Goal: Task Accomplishment & Management: Use online tool/utility

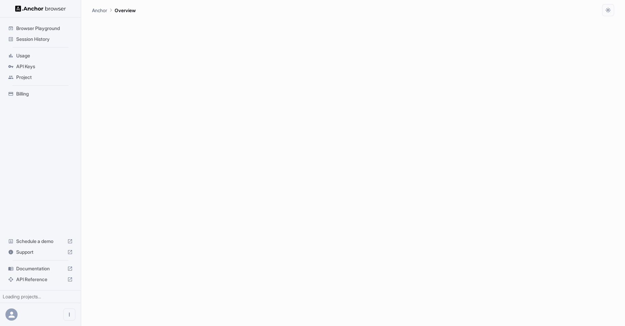
click at [34, 60] on div "Usage" at bounding box center [40, 55] width 70 height 11
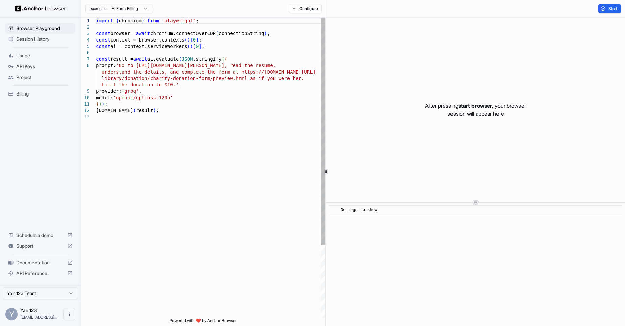
click at [33, 66] on span "API Keys" at bounding box center [44, 66] width 56 height 7
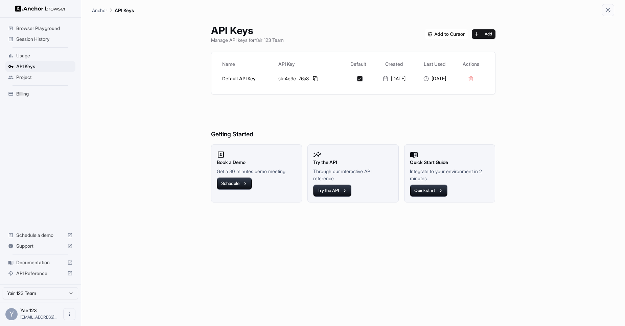
click at [27, 91] on span "Billing" at bounding box center [44, 94] width 56 height 7
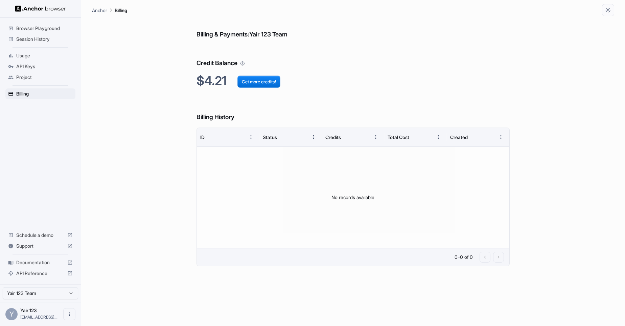
click at [173, 88] on div "Billing & Payments: Yair 123 Team Credit Balance $4.21 Get more credits! Billin…" at bounding box center [353, 171] width 522 height 310
click at [29, 57] on span "Usage" at bounding box center [44, 55] width 56 height 7
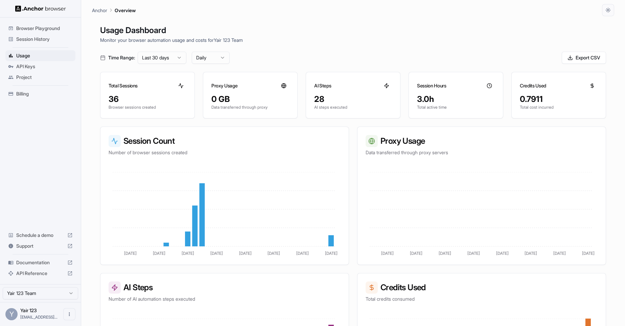
click at [530, 97] on div "0.7911" at bounding box center [558, 99] width 78 height 11
click at [523, 117] on div "0.7911 Total cost incurred" at bounding box center [558, 106] width 94 height 24
click at [41, 70] on div "API Keys" at bounding box center [40, 66] width 70 height 11
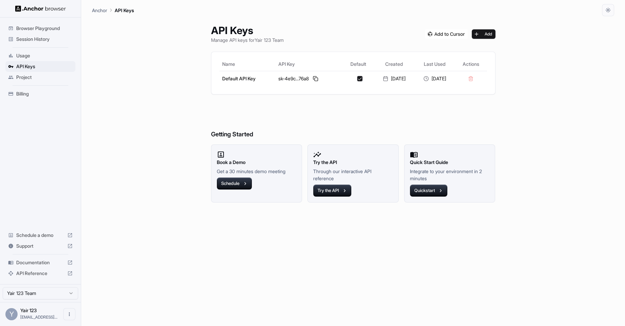
click at [46, 74] on span "Project" at bounding box center [44, 77] width 56 height 7
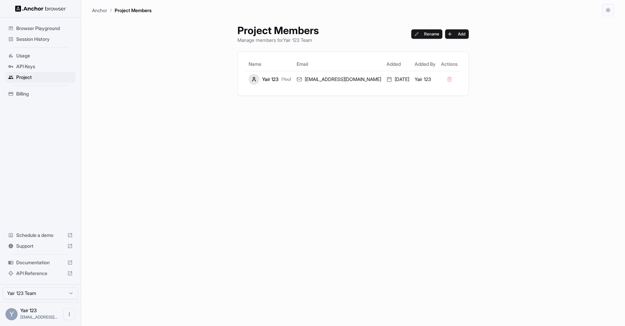
click at [19, 100] on ul "Browser Playground Session History Usage API Keys Project Billing" at bounding box center [40, 61] width 75 height 82
click at [21, 95] on span "Billing" at bounding box center [44, 94] width 56 height 7
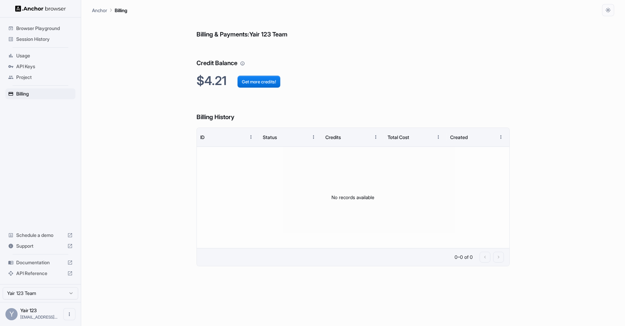
click at [46, 39] on span "Session History" at bounding box center [44, 39] width 56 height 7
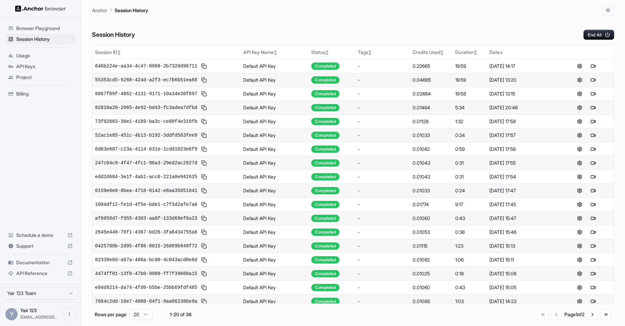
click at [48, 30] on span "Browser Playground" at bounding box center [44, 28] width 56 height 7
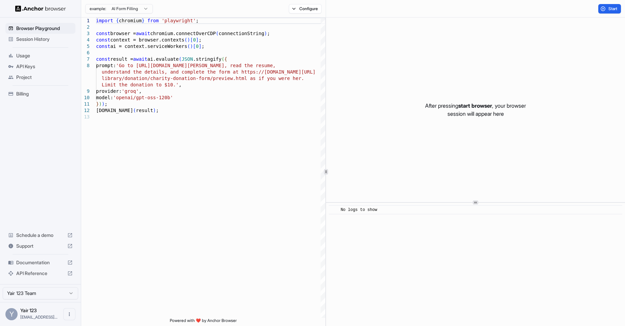
click at [116, 10] on html "Browser Playground Session History Usage API Keys Project Billing Schedule a de…" at bounding box center [312, 163] width 625 height 326
click at [249, 63] on html "Browser Playground Session History Usage API Keys Project Billing Schedule a de…" at bounding box center [312, 163] width 625 height 326
click at [297, 16] on div "example: AI Form Filling Configure" at bounding box center [203, 9] width 245 height 18
click at [298, 11] on button "Configure" at bounding box center [305, 8] width 33 height 9
click at [387, 50] on button "🇺🇸 US" at bounding box center [383, 53] width 27 height 9
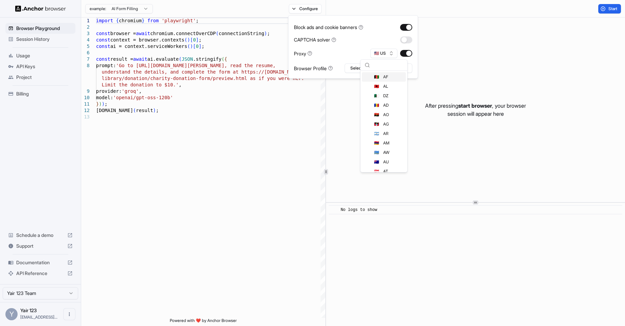
click at [353, 57] on div "Proxy 🇺🇸 US" at bounding box center [353, 53] width 118 height 9
click at [373, 66] on button "Select Profile..." at bounding box center [378, 68] width 68 height 9
click at [357, 57] on div "Proxy 🇺🇸 US" at bounding box center [353, 53] width 118 height 9
click at [366, 68] on button "Select Profile..." at bounding box center [378, 68] width 68 height 9
click at [368, 93] on div "zoom-guest" at bounding box center [378, 93] width 64 height 9
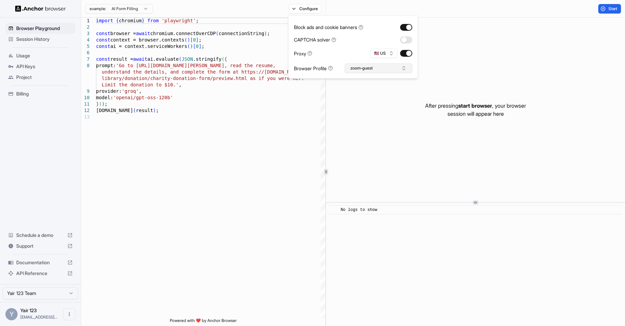
click at [370, 68] on button "zoom-guest" at bounding box center [378, 68] width 68 height 9
click at [371, 81] on input "text" at bounding box center [382, 81] width 51 height 12
click at [350, 60] on div "Block ads and cookie banners CAPTCHA solver Proxy 🇺🇸 US Browser Profile zoom-gu…" at bounding box center [353, 47] width 118 height 52
click at [39, 40] on span "Session History" at bounding box center [44, 39] width 56 height 7
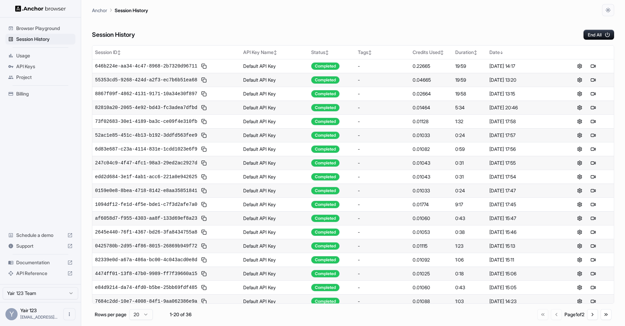
click at [44, 27] on span "Browser Playground" at bounding box center [44, 28] width 56 height 7
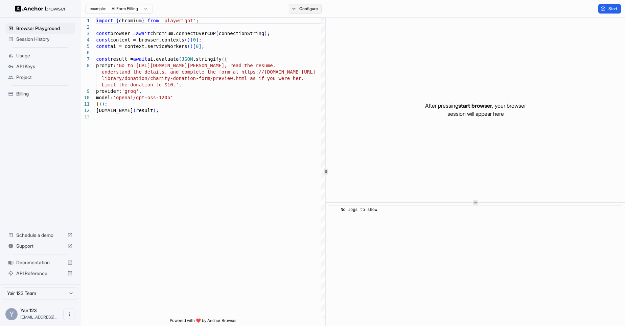
click at [310, 8] on button "Configure" at bounding box center [305, 8] width 33 height 9
click at [152, 9] on html "Browser Playground Session History Usage API Keys Project Billing Schedule a de…" at bounding box center [312, 163] width 625 height 326
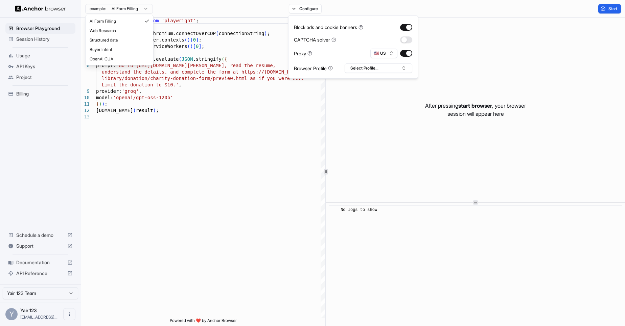
click at [140, 9] on html "Browser Playground Session History Usage API Keys Project Billing Schedule a de…" at bounding box center [312, 163] width 625 height 326
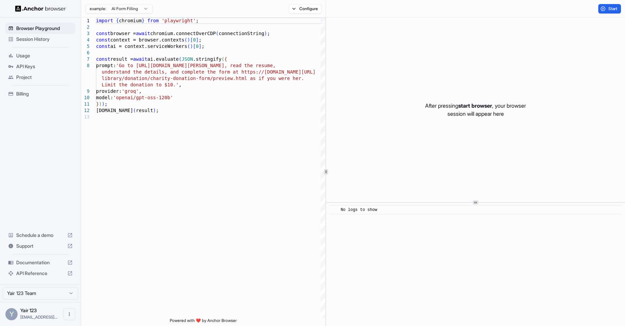
click at [140, 9] on html "Browser Playground Session History Usage API Keys Project Billing Schedule a de…" at bounding box center [312, 163] width 625 height 326
type textarea "**********"
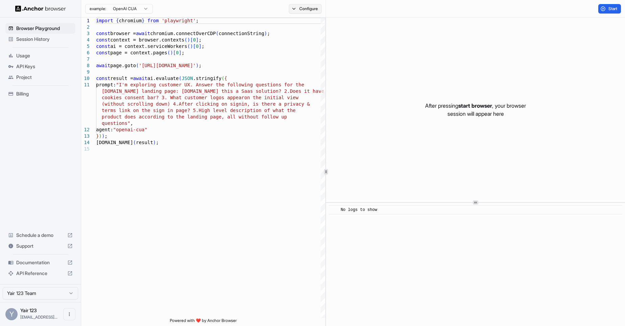
click at [314, 7] on button "Configure" at bounding box center [305, 8] width 33 height 9
click at [408, 26] on button "button" at bounding box center [406, 27] width 12 height 7
click at [407, 51] on button "button" at bounding box center [406, 53] width 12 height 7
click at [398, 67] on button "Select Profile..." at bounding box center [378, 68] width 68 height 9
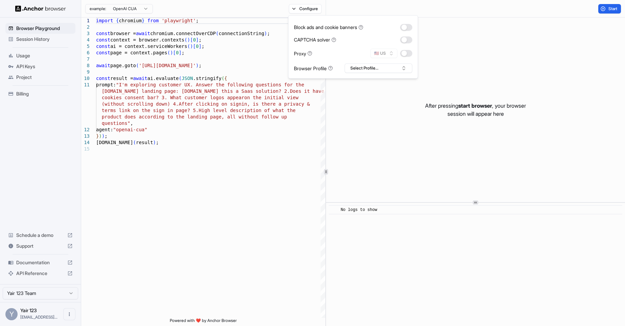
drag, startPoint x: 385, startPoint y: 133, endPoint x: 378, endPoint y: 143, distance: 11.8
click at [384, 135] on div "After pressing start browser , your browser session will appear here" at bounding box center [475, 110] width 299 height 185
click at [230, 177] on div "import { chromium } from 'playwright' ; const browser = await chromium.connectO…" at bounding box center [210, 232] width 229 height 429
click at [24, 66] on span "API Keys" at bounding box center [44, 66] width 56 height 7
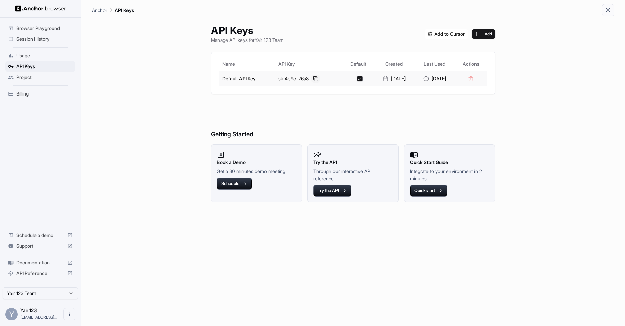
click at [311, 79] on button at bounding box center [315, 79] width 8 height 8
click at [43, 36] on span "Session History" at bounding box center [44, 39] width 56 height 7
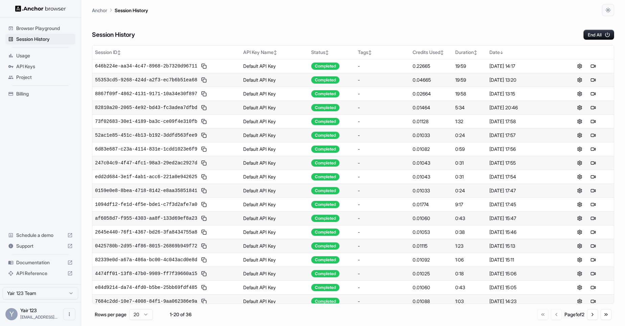
click at [488, 28] on div "Session History End All" at bounding box center [353, 28] width 522 height 24
click at [38, 29] on span "Browser Playground" at bounding box center [44, 28] width 56 height 7
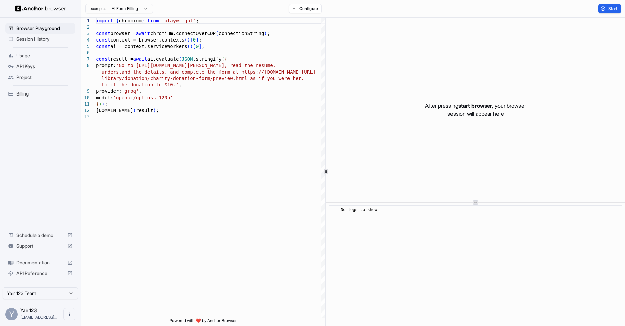
click at [35, 38] on span "Session History" at bounding box center [44, 39] width 56 height 7
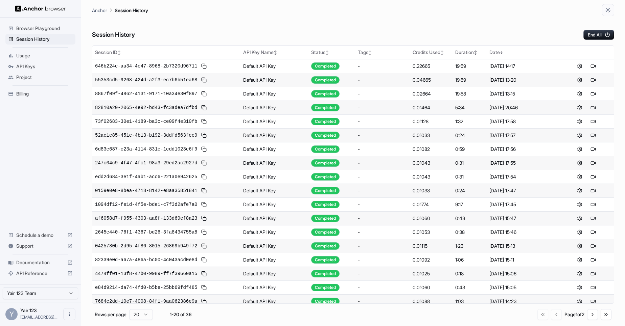
click at [293, 18] on div "Session History End All" at bounding box center [353, 28] width 522 height 24
click at [607, 10] on icon "button" at bounding box center [607, 10] width 5 height 5
click at [599, 59] on div at bounding box center [312, 163] width 625 height 326
click at [611, 9] on button "button" at bounding box center [608, 10] width 12 height 12
click at [599, 51] on li "Dark" at bounding box center [599, 48] width 21 height 11
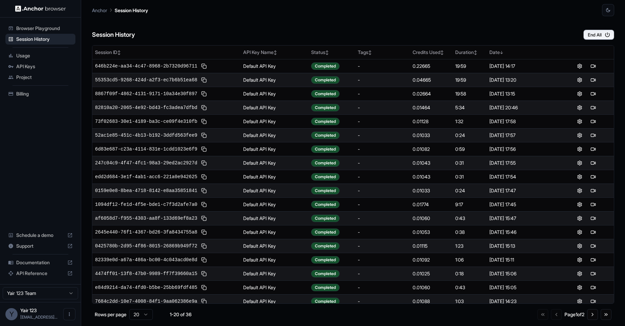
click at [38, 297] on html "Browser Playground Session History Usage API Keys Project Billing Schedule a de…" at bounding box center [312, 163] width 625 height 326
click at [38, 296] on html "Browser Playground Session History Usage API Keys Project Billing Schedule a de…" at bounding box center [312, 163] width 625 height 326
click at [67, 313] on icon "Open menu" at bounding box center [69, 314] width 5 height 5
click at [233, 27] on div at bounding box center [312, 163] width 625 height 326
click at [52, 299] on html "Browser Playground Session History Usage API Keys Project Billing Schedule a de…" at bounding box center [312, 163] width 625 height 326
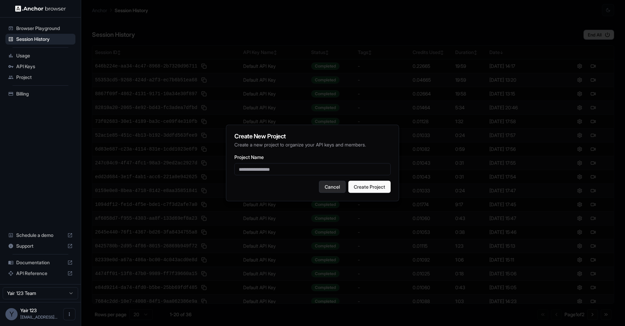
click at [333, 189] on button "Cancel" at bounding box center [332, 187] width 27 height 12
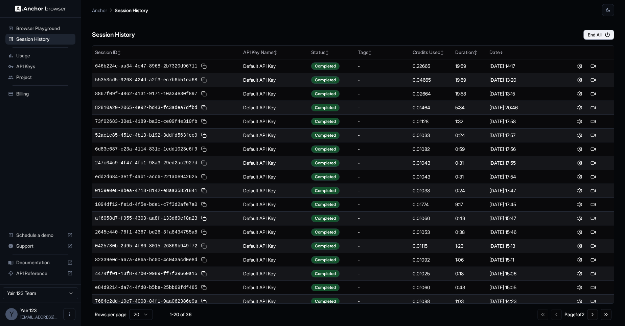
click at [9, 179] on div "Browser Playground Session History Usage API Keys Project Billing Schedule a de…" at bounding box center [40, 151] width 81 height 267
click at [46, 186] on div "Browser Playground Session History Usage API Keys Project Billing Schedule a de…" at bounding box center [40, 151] width 81 height 267
click at [43, 193] on div "Browser Playground Session History Usage API Keys Project Billing Schedule a de…" at bounding box center [40, 151] width 81 height 267
click at [43, 294] on html "Browser Playground Session History Usage API Keys Project Billing Schedule a de…" at bounding box center [312, 163] width 625 height 326
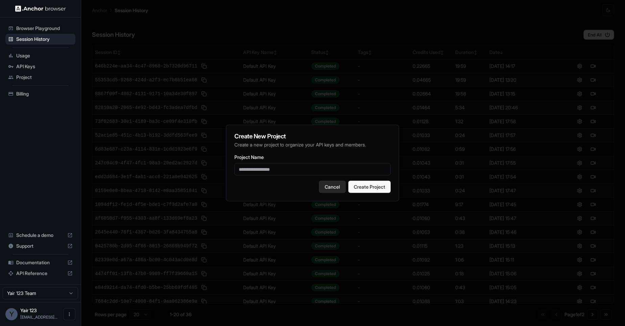
click at [330, 190] on button "Cancel" at bounding box center [332, 187] width 27 height 12
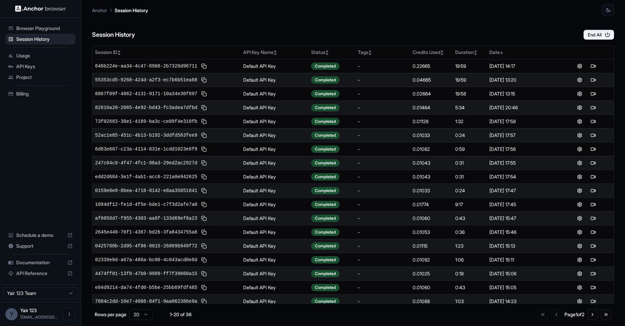
click at [47, 74] on span "Project" at bounding box center [44, 77] width 56 height 7
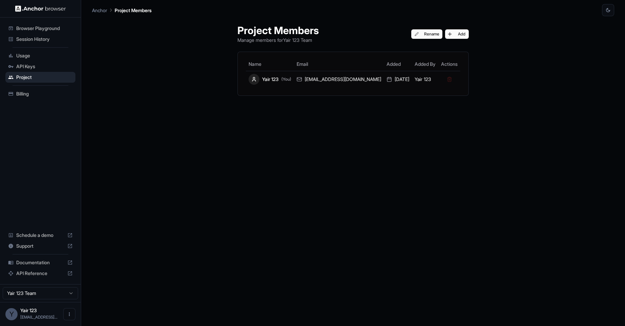
click at [46, 58] on span "Usage" at bounding box center [44, 55] width 56 height 7
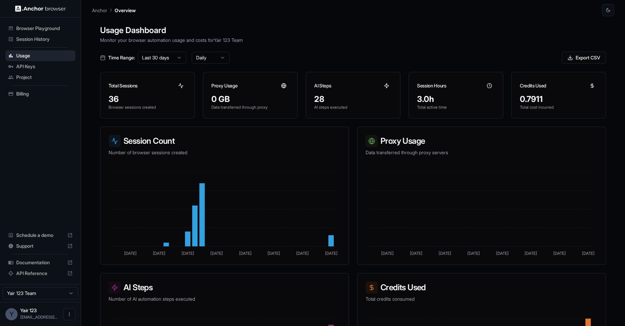
click at [28, 35] on div "Session History" at bounding box center [40, 39] width 70 height 11
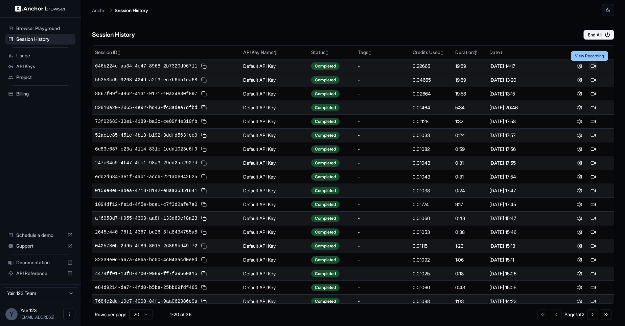
click at [590, 67] on button at bounding box center [593, 66] width 8 height 8
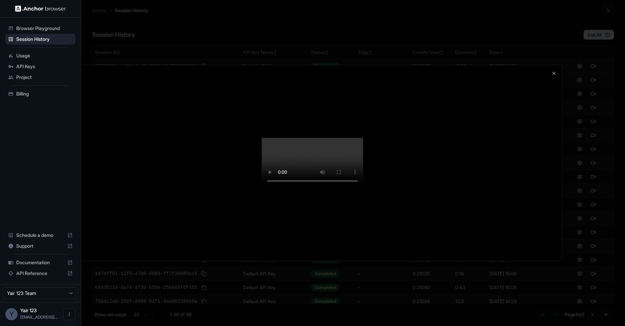
click at [539, 190] on div at bounding box center [312, 163] width 499 height 196
